Goal: Task Accomplishment & Management: Manage account settings

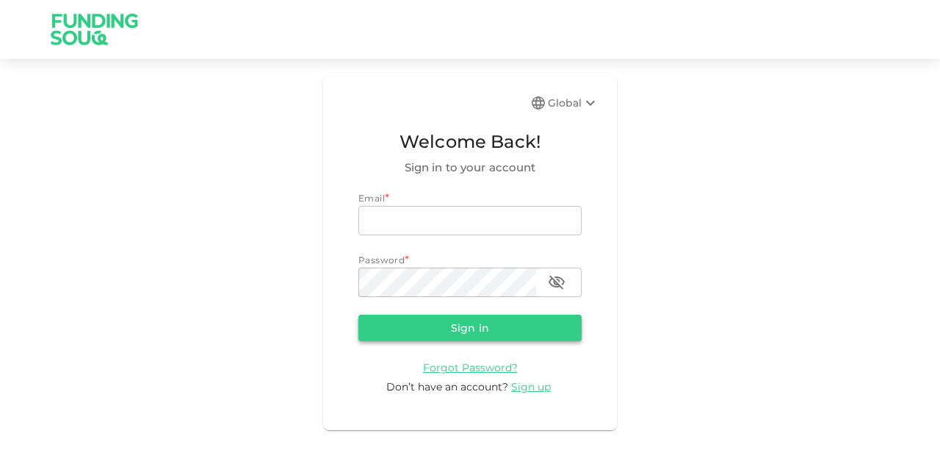
type input "[EMAIL_ADDRESS][PERSON_NAME][DOMAIN_NAME]"
click at [496, 331] on button "Sign in" at bounding box center [469, 327] width 223 height 26
